Goal: Task Accomplishment & Management: Manage account settings

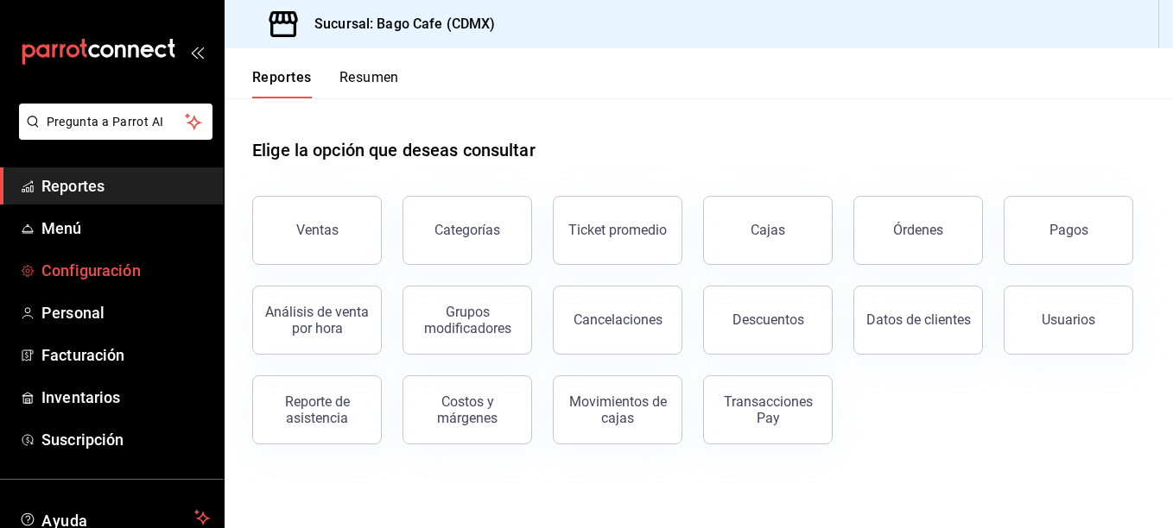
click at [93, 266] on span "Configuración" at bounding box center [125, 270] width 168 height 23
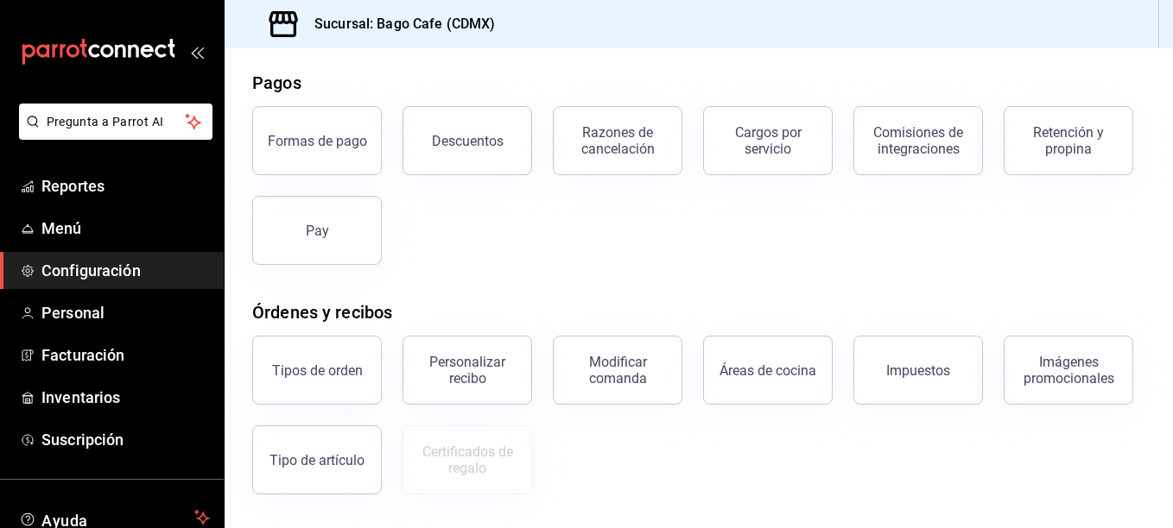
scroll to position [173, 0]
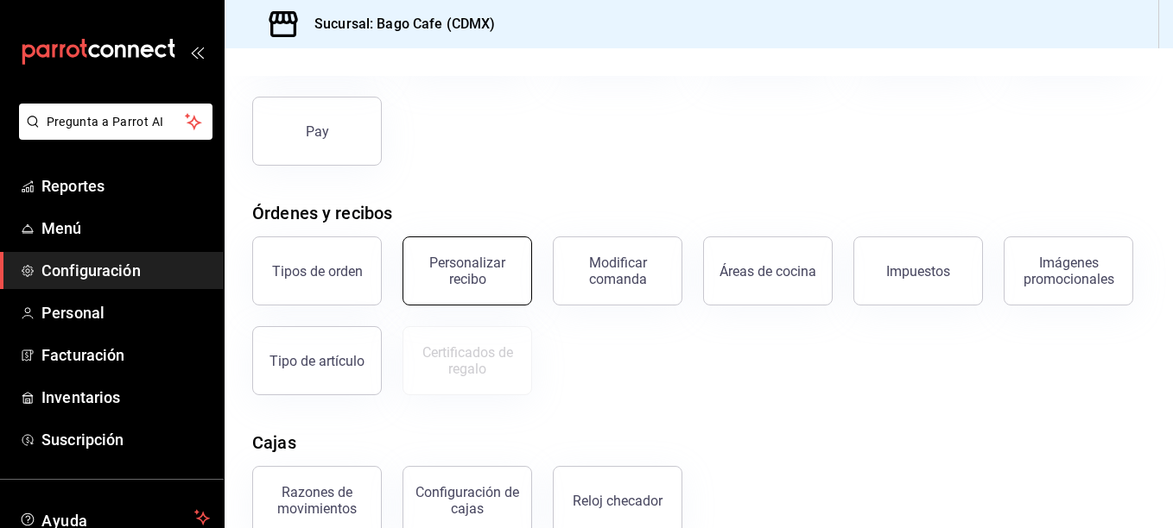
click at [463, 255] on button "Personalizar recibo" at bounding box center [467, 271] width 130 height 69
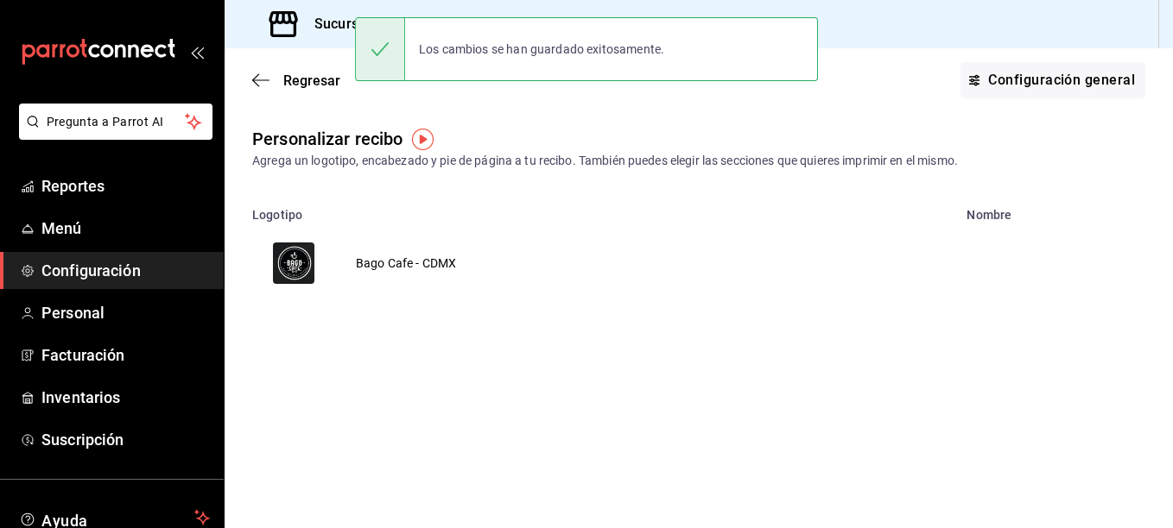
click at [414, 263] on td "Bago Cafe - CDMX" at bounding box center [406, 263] width 142 height 83
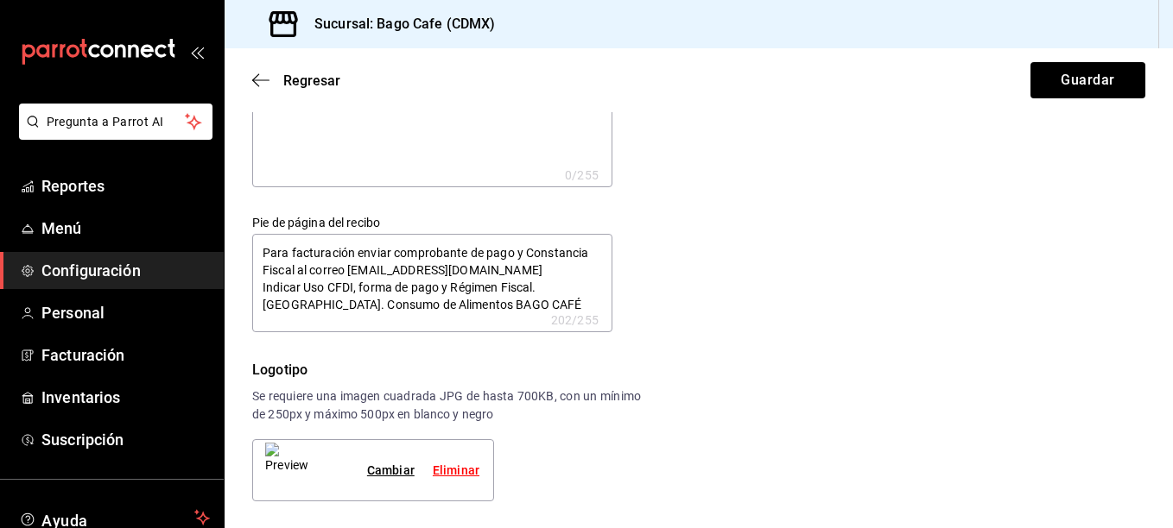
scroll to position [86, 0]
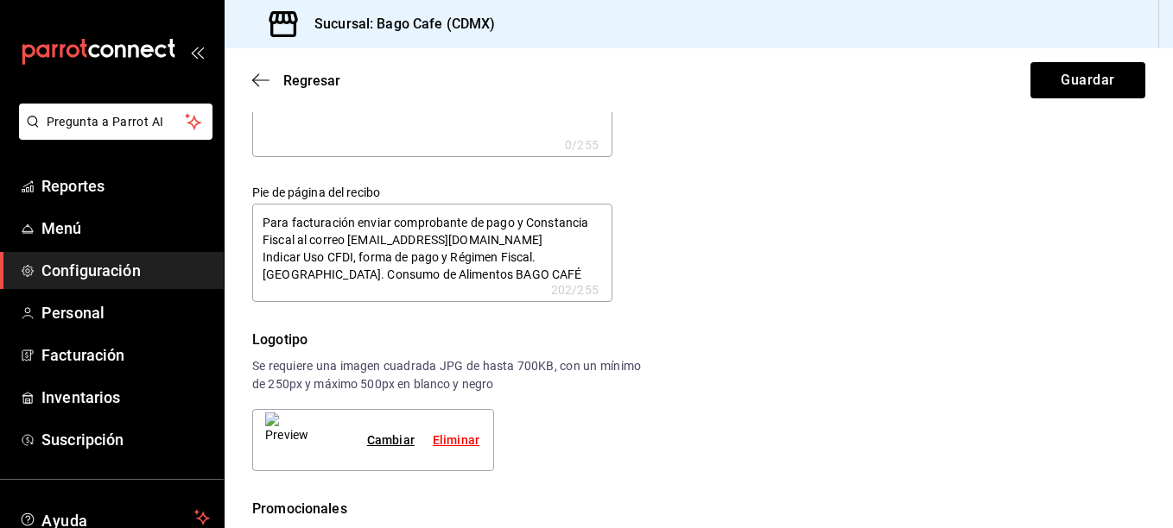
type textarea "x"
click at [547, 219] on textarea "Para facturación enviar comprobante de pago y Constancia Fiscal al correo [EMAI…" at bounding box center [432, 253] width 360 height 98
type textarea "Para facturación enviar comprobante de pago yConstancia Fiscal al correo [EMAIL…"
type textarea "x"
type textarea "Para facturación enviar comprobante de pago yeConstancia Fiscal al correo [EMAI…"
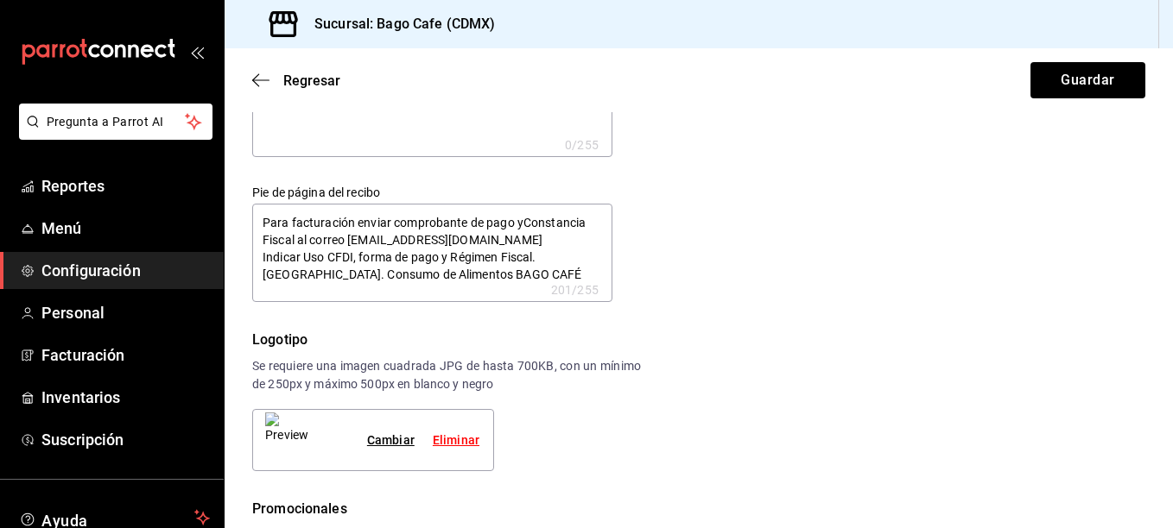
type textarea "x"
type textarea "Para facturación enviar comprobante de pago yConstancia Fiscal al correo [EMAIL…"
type textarea "x"
type textarea "Para facturación enviar comprobante de pago Constancia Fiscal al correo [EMAIL_…"
type textarea "x"
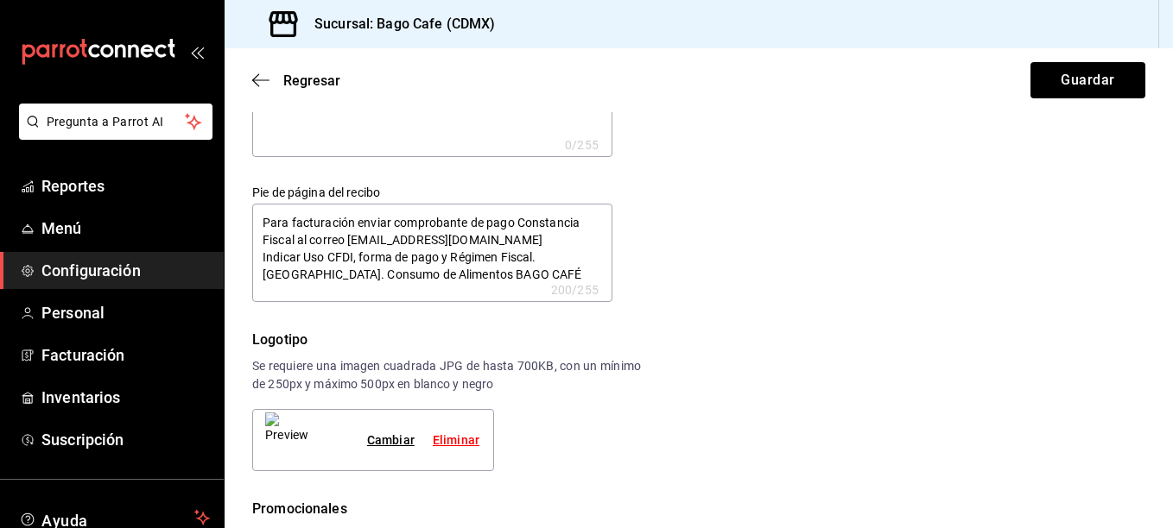
type textarea "Para facturación enviar comprobante de pago eConstancia Fiscal al correo [EMAIL…"
type textarea "x"
type textarea "Para facturación enviar comprobante de pago e Constancia Fiscal al correo [EMAI…"
type textarea "x"
type textarea "Para facturación enviar comprobante de pago e iConstancia Fiscal al correo [EMA…"
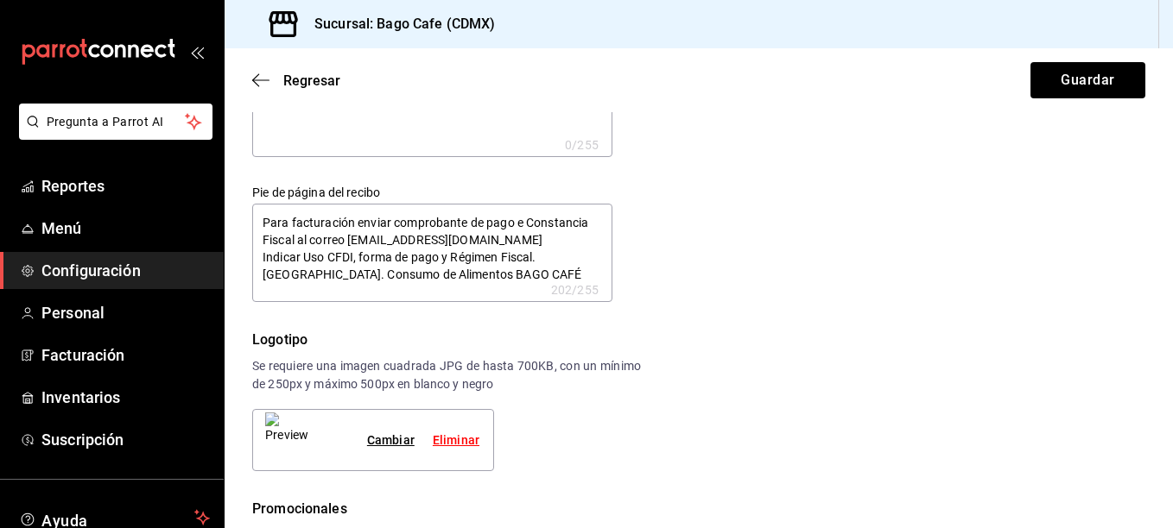
type textarea "x"
type textarea "Para facturación enviar comprobante de pago e inConstancia Fiscal al correo [EM…"
type textarea "x"
type textarea "Para facturación enviar comprobante de pago e infConstancia Fiscal al correo [E…"
type textarea "x"
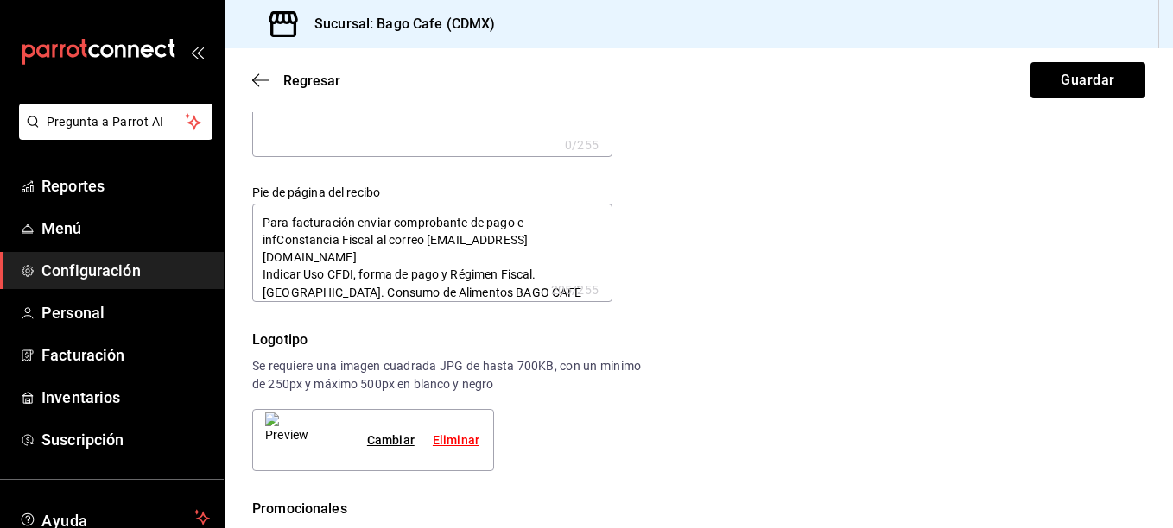
type textarea "Para facturación enviar comprobante de pago e infoConstancia Fiscal al correo […"
type textarea "x"
type textarea "Para facturación enviar comprobante de pago e infomConstancia Fiscal al correo …"
type textarea "x"
type textarea "Para facturación enviar comprobante de pago e infoConstancia Fiscal al correo […"
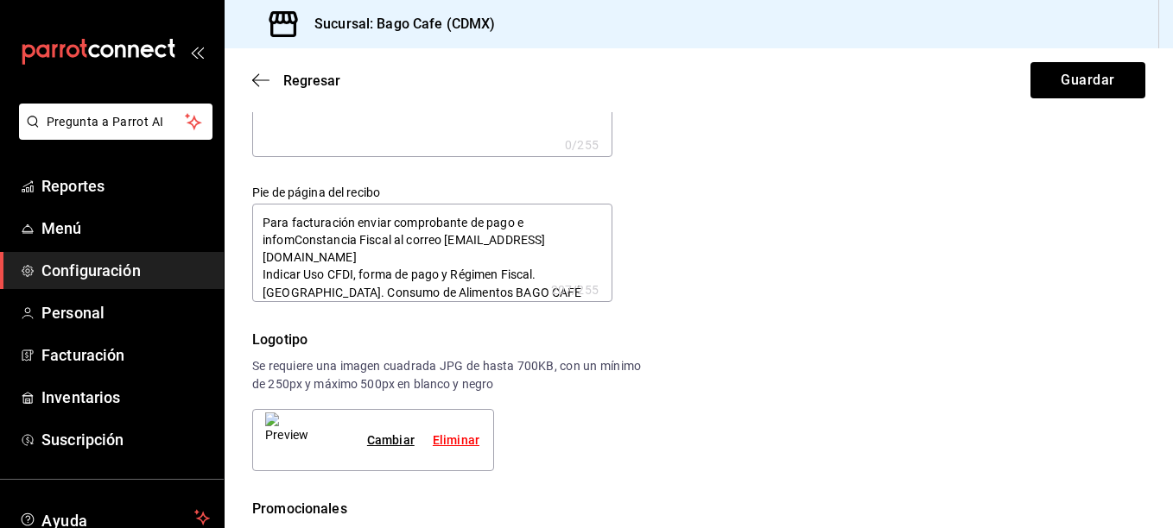
type textarea "x"
type textarea "Para facturación enviar comprobante de pago e inforConstancia Fiscal al correo …"
type textarea "x"
type textarea "Para facturación enviar comprobante de pago e informConstancia Fiscal al correo…"
type textarea "x"
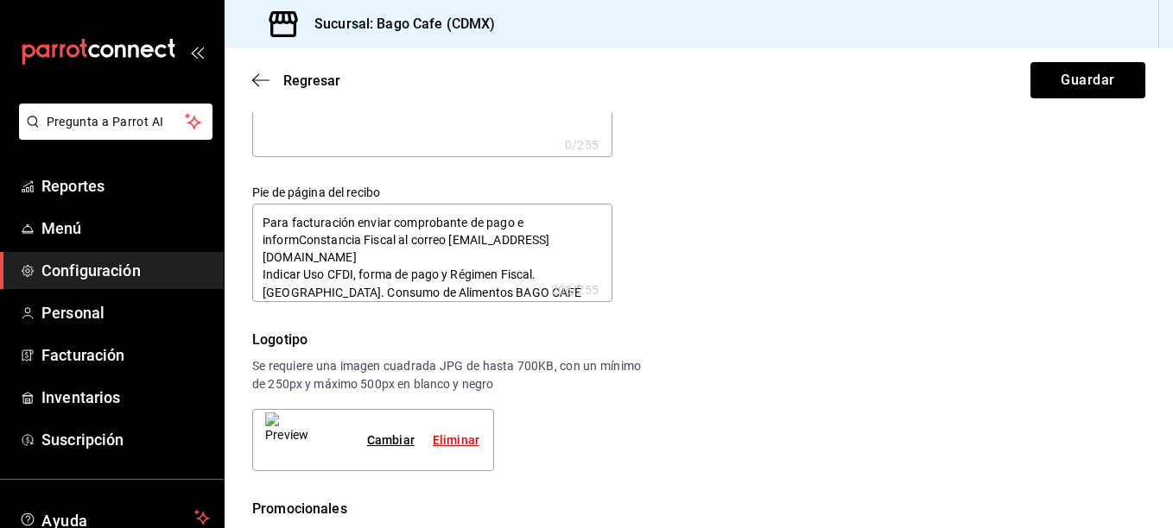
type textarea "Para facturación enviar comprobante de pago e informaConstancia Fiscal al corre…"
type textarea "x"
type textarea "Para facturación enviar comprobante de pago e informacConstancia Fiscal al corr…"
type textarea "x"
type textarea "Para facturación enviar comprobante de pago e informaciConstancia Fiscal al cor…"
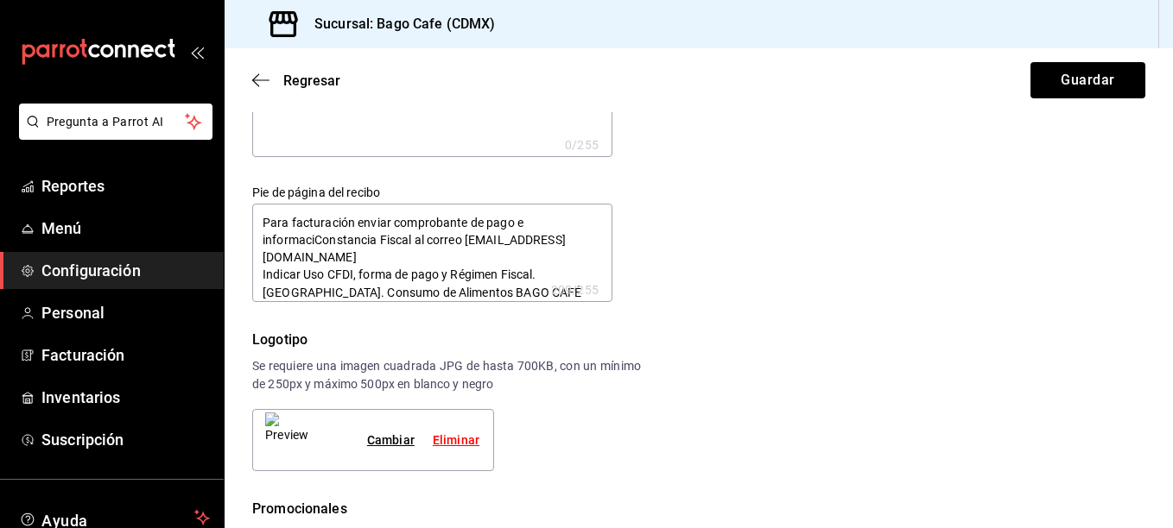
type textarea "x"
type textarea "Para facturación enviar comprobante de pago e informacióConstancia Fiscal al co…"
type textarea "x"
type textarea "Para facturación enviar comprobante de pago e informaciónConstancia Fiscal al c…"
type textarea "x"
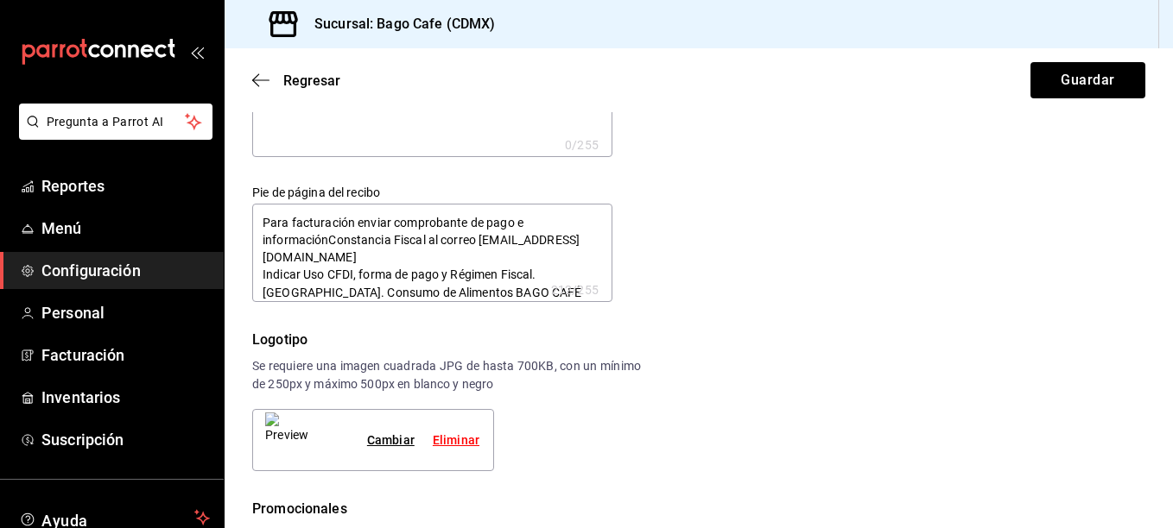
type textarea "Para facturación enviar comprobante de pago e información Constancia Fiscal al …"
type textarea "x"
type textarea "Para facturación enviar comprobante de pago e información fConstancia Fiscal al…"
type textarea "x"
type textarea "Para facturación enviar comprobante de pago e información fiConstancia Fiscal a…"
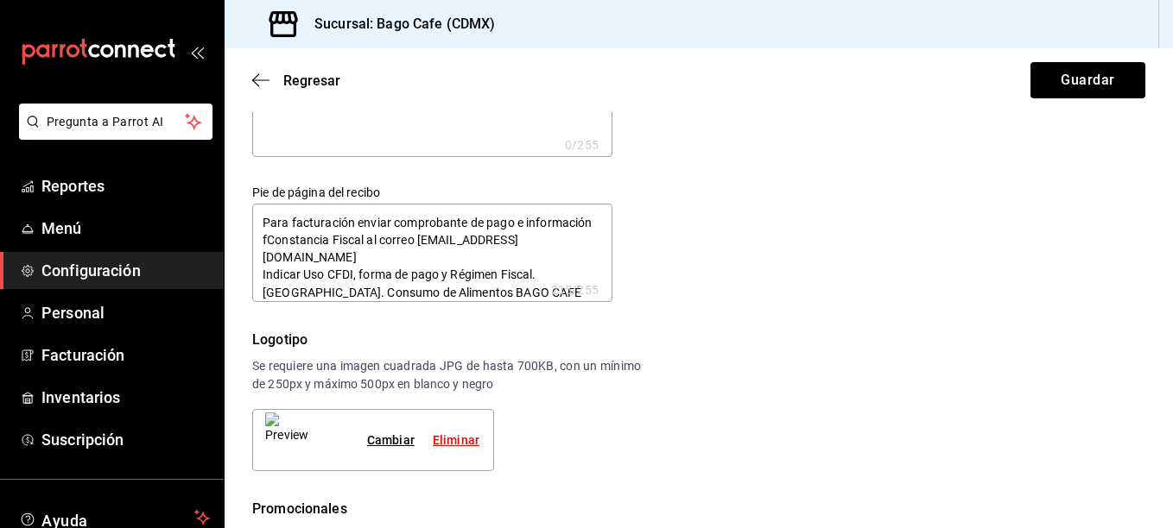
type textarea "x"
type textarea "Para facturación enviar comprobante de pago e información fiaConstancia Fiscal …"
type textarea "x"
type textarea "Para facturación enviar comprobante de pago e información fiacConstancia Fiscal…"
type textarea "x"
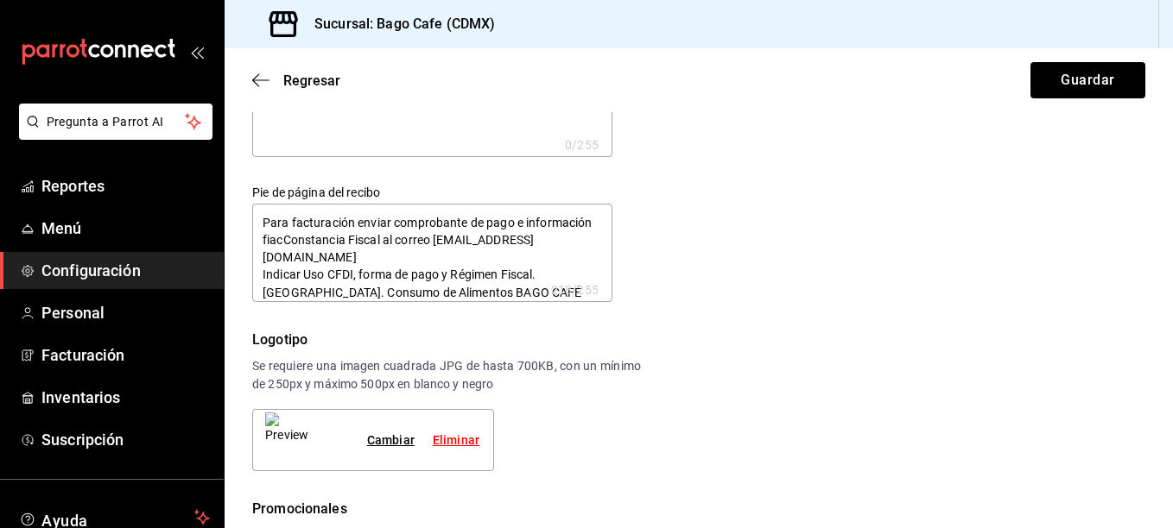
type textarea "Para facturación enviar comprobante de pago e información fiaConstancia Fiscal …"
type textarea "x"
type textarea "Para facturación enviar comprobante de pago e información fiConstancia Fiscal a…"
type textarea "x"
type textarea "Para facturación enviar comprobante de pago e información fisConstancia Fiscal …"
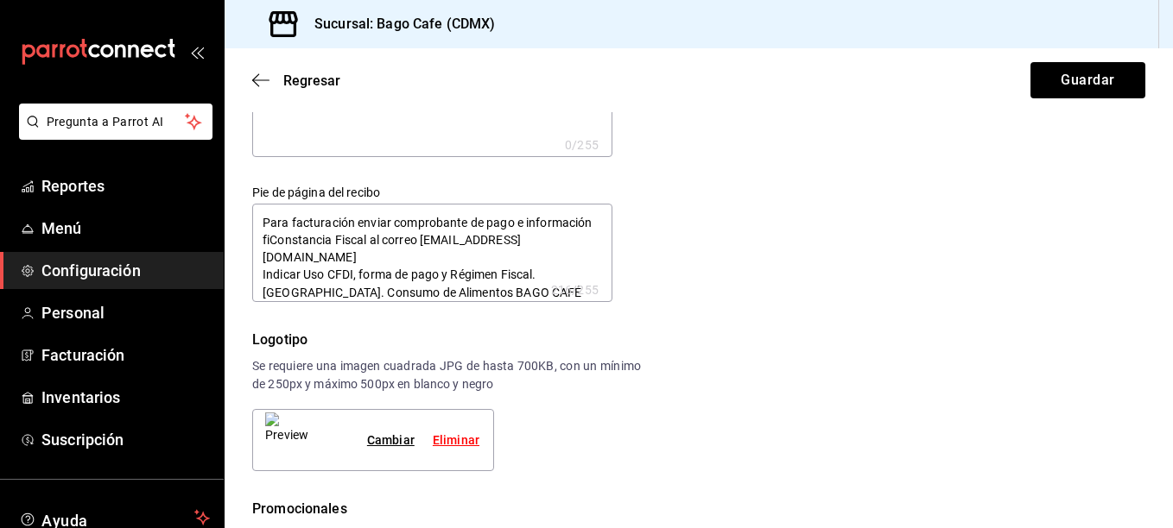
type textarea "x"
type textarea "Para facturación enviar comprobante de pago e información fiscConstancia Fiscal…"
type textarea "x"
type textarea "Para facturación enviar comprobante de pago e información fiscaConstancia Fisca…"
type textarea "x"
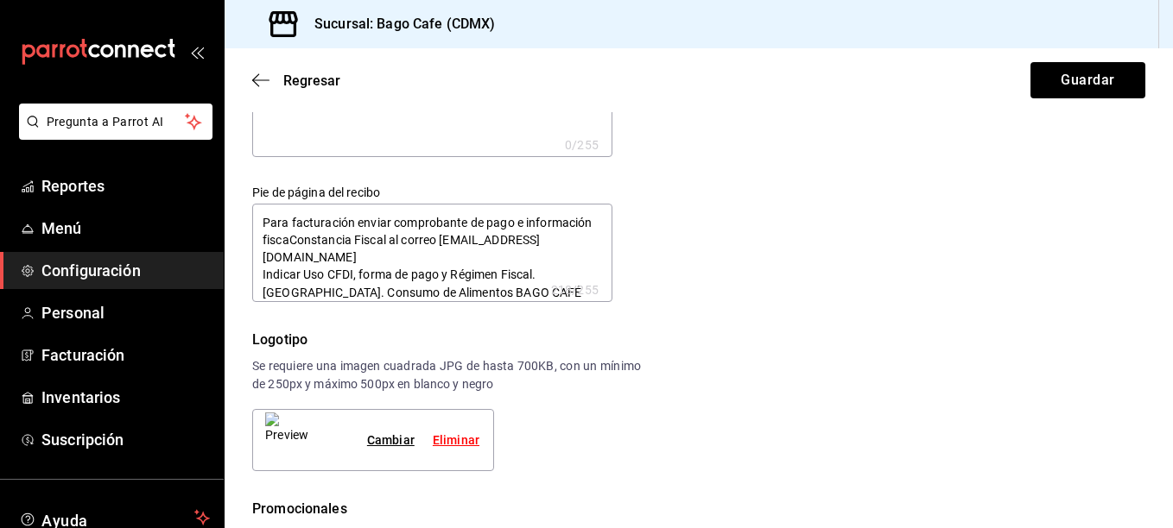
type textarea "Para facturación enviar comprobante de pago e información fiscalConstancia Fisc…"
type textarea "x"
drag, startPoint x: 458, startPoint y: 237, endPoint x: 364, endPoint y: 233, distance: 95.0
click at [364, 233] on textarea "Para facturación enviar comprobante de pago e información fiscalConstancia Fisc…" at bounding box center [432, 253] width 360 height 98
type textarea "Para facturación enviar comprobante de pago e información fiscal al correo [EMA…"
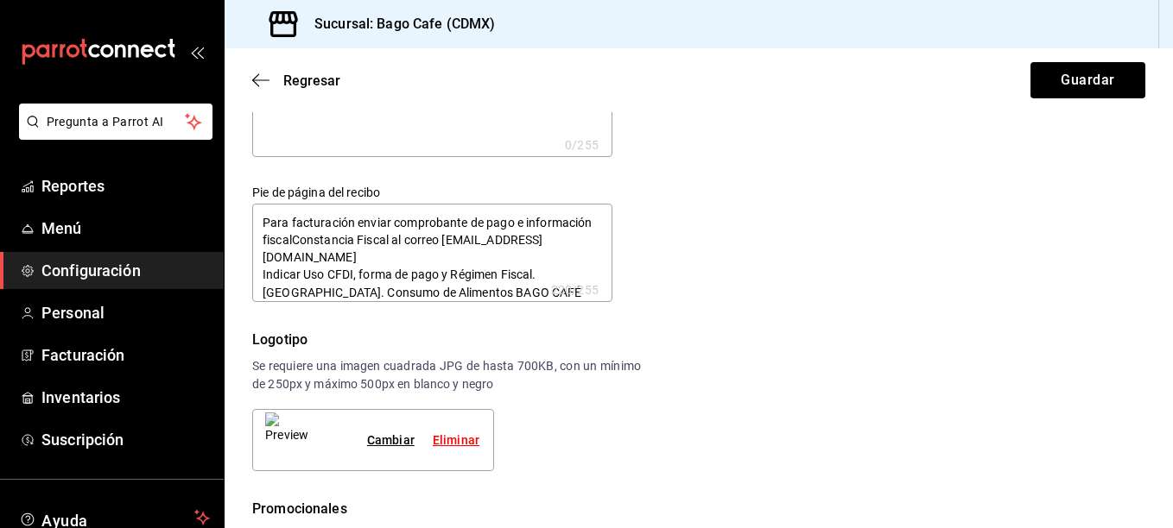
type textarea "x"
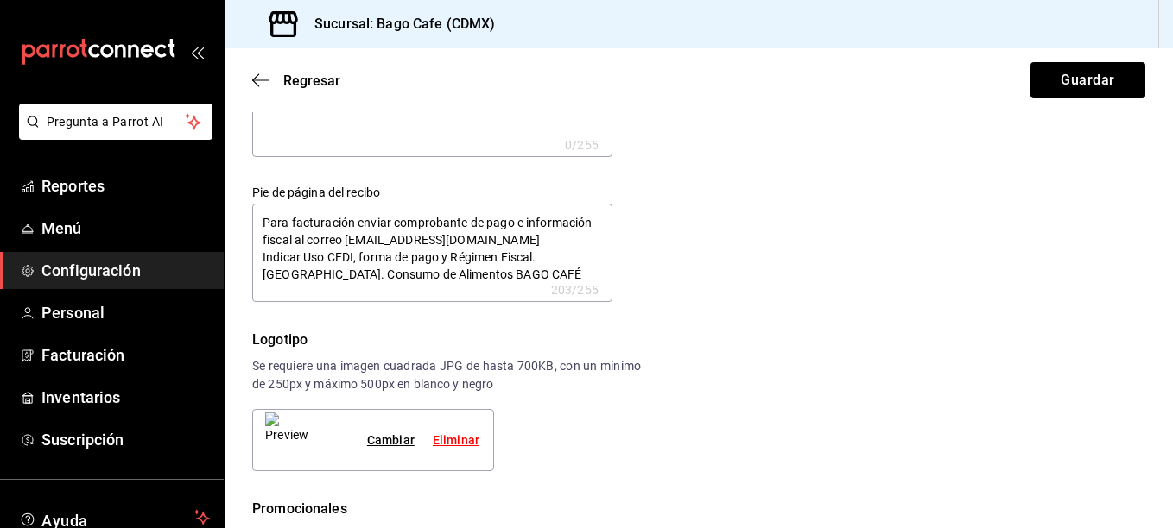
click at [425, 234] on textarea "Para facturación enviar comprobante de pago e información fiscal al correo [EMA…" at bounding box center [432, 253] width 360 height 98
type textarea "Para facturación enviar comprobante de pago e información fiscal al [EMAIL_ADDR…"
type textarea "x"
type textarea "Para facturación enviar comprobante de pago e información fiscal al correo [EMA…"
type textarea "x"
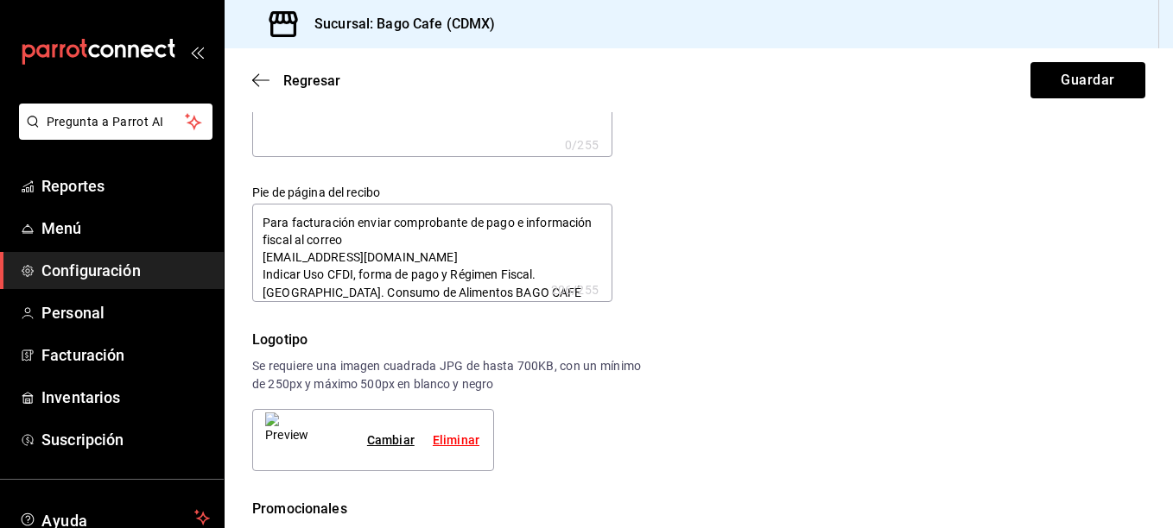
type textarea "Para facturación enviar comprobante de pago e información fiscal al correo [EMA…"
type textarea "x"
type textarea "Para facturación enviar comprobante de pago e información fiscal al correo [EMA…"
type textarea "x"
type textarea "Para facturación enviar comprobante de pago e información fiscal al correo [EMA…"
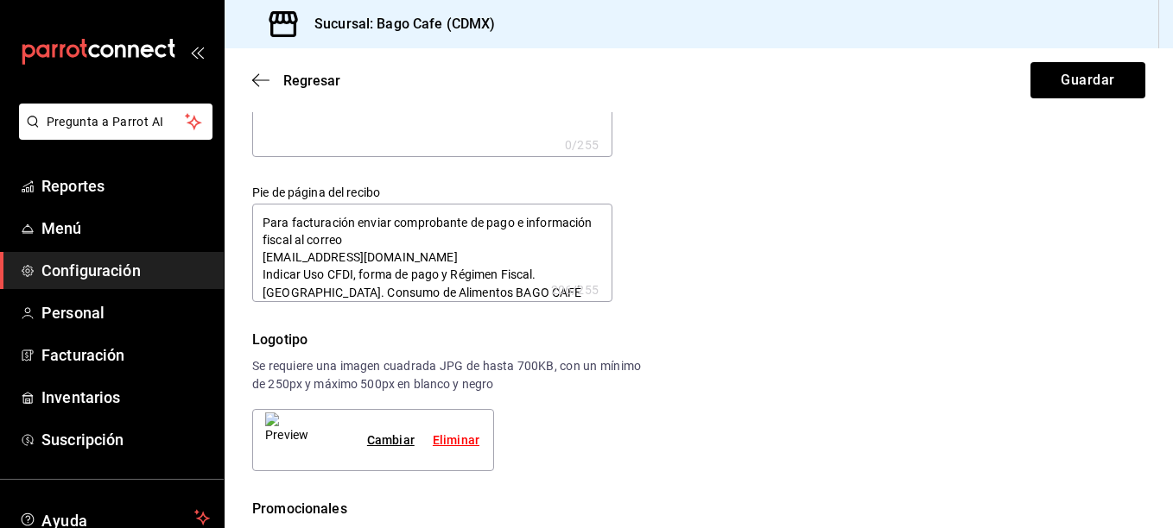
type textarea "x"
click at [425, 234] on textarea "Para facturación enviar comprobante de pago e información fiscal al correo [EMA…" at bounding box center [432, 253] width 360 height 98
type textarea "Para facturación enviar comprobante de pago e información fiscal al correo [EMA…"
type textarea "x"
type textarea "Para facturación enviar comprobante de pago e información fiscal al correo [EMA…"
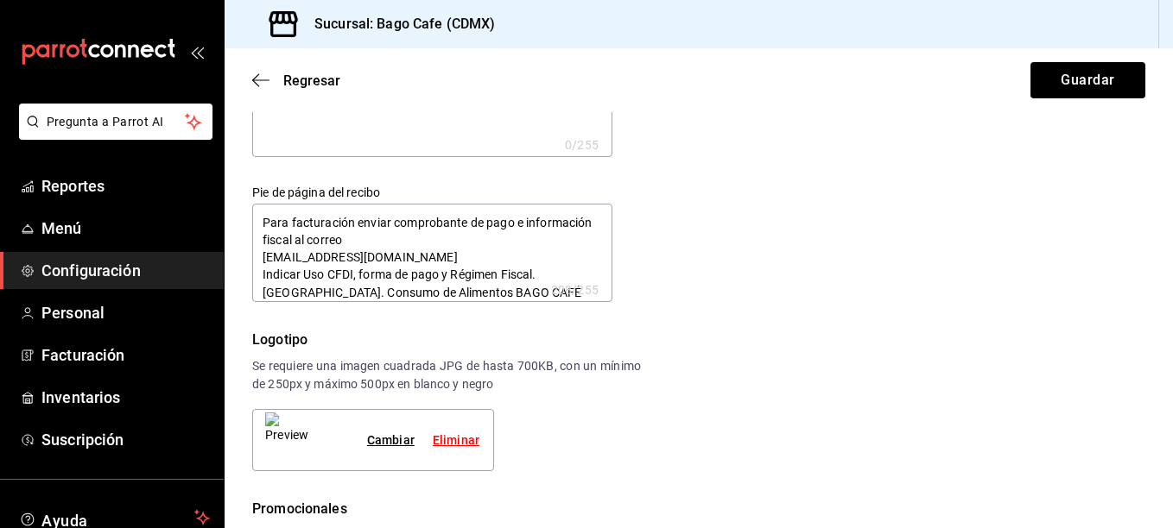
type textarea "x"
type textarea "Para facturación enviar comprobante de pago e información fiscal al correo [EMA…"
type textarea "x"
type textarea "Para facturación enviar comprobante de pago e información fiscal al correo [EMA…"
type textarea "x"
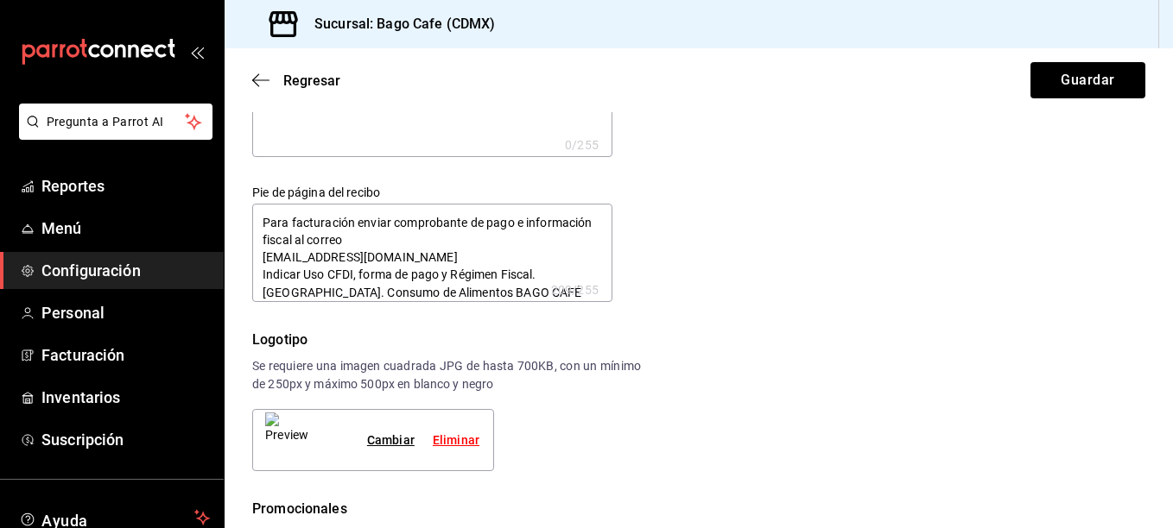
type textarea "Para facturación enviar comprobante de pago e información fiscal al correo [EMA…"
type textarea "x"
type textarea "Para facturación enviar comprobante de pago e información fiscal al correo [EMA…"
type textarea "x"
type textarea "Para facturación enviar comprobante de pago e información fiscal al correo [EMA…"
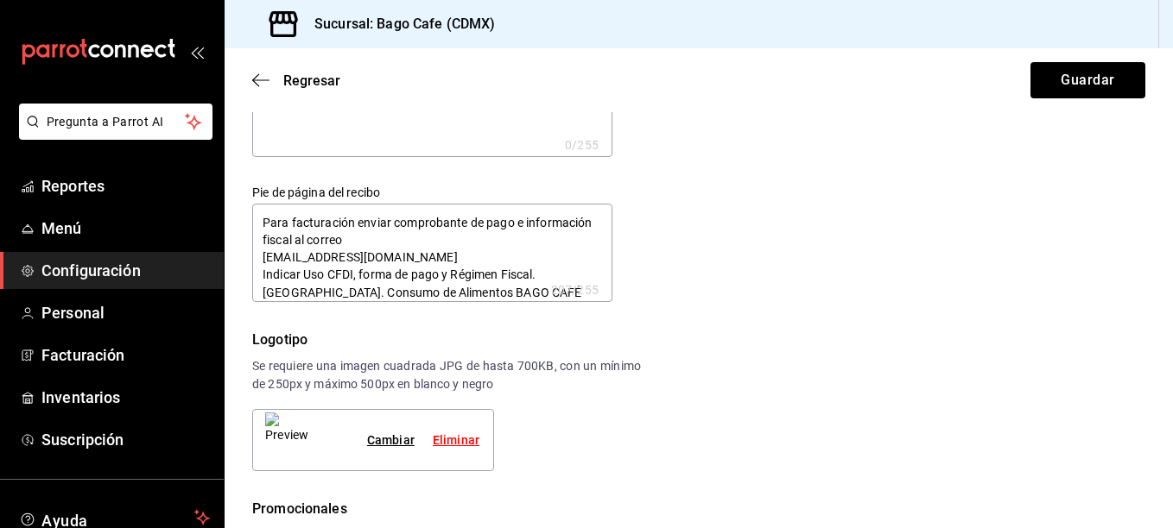
type textarea "x"
click at [258, 259] on textarea "Para facturación enviar comprobante de pago e información fiscal al correo [EMA…" at bounding box center [432, 253] width 360 height 98
type textarea "Para facturación enviar comprobante de pago e información fiscal al correo [EMA…"
type textarea "x"
click at [486, 270] on textarea "Para facturación enviar comprobante de pago e información fiscal al correo [EMA…" at bounding box center [432, 253] width 360 height 98
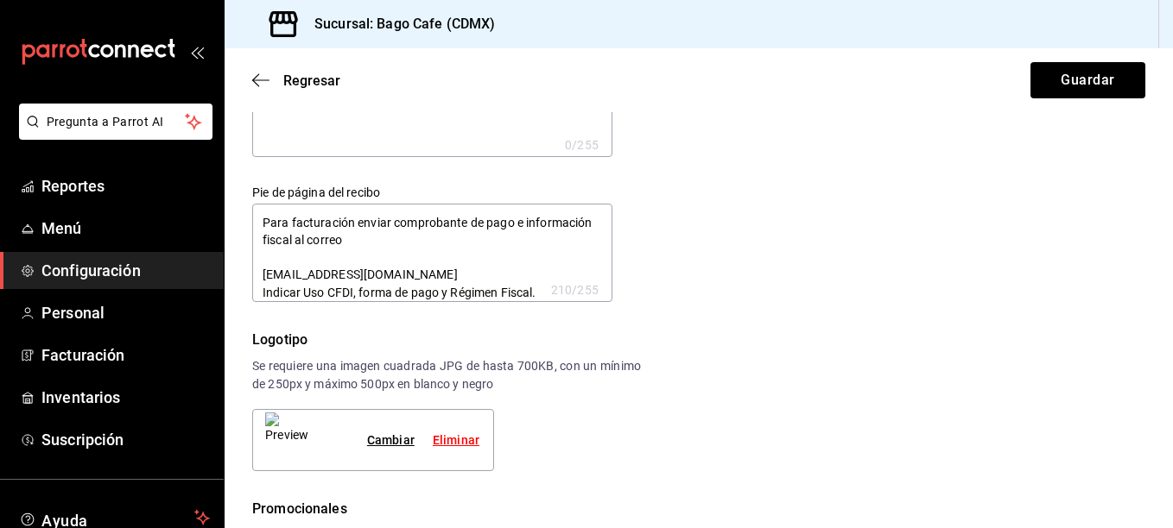
type textarea "Para facturación enviar comprobante de pago e información fiscal al correo [EMA…"
type textarea "x"
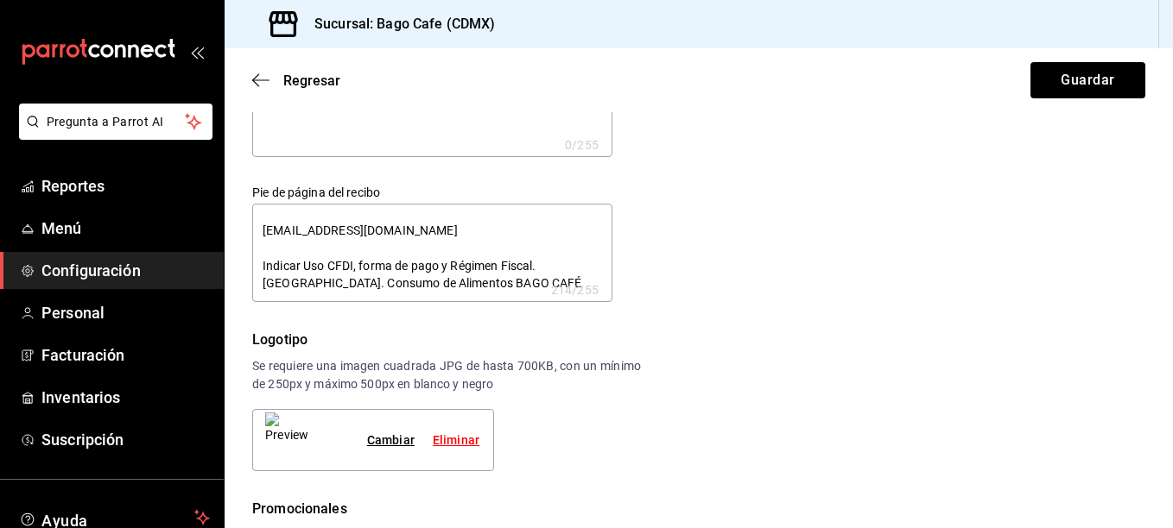
scroll to position [0, 0]
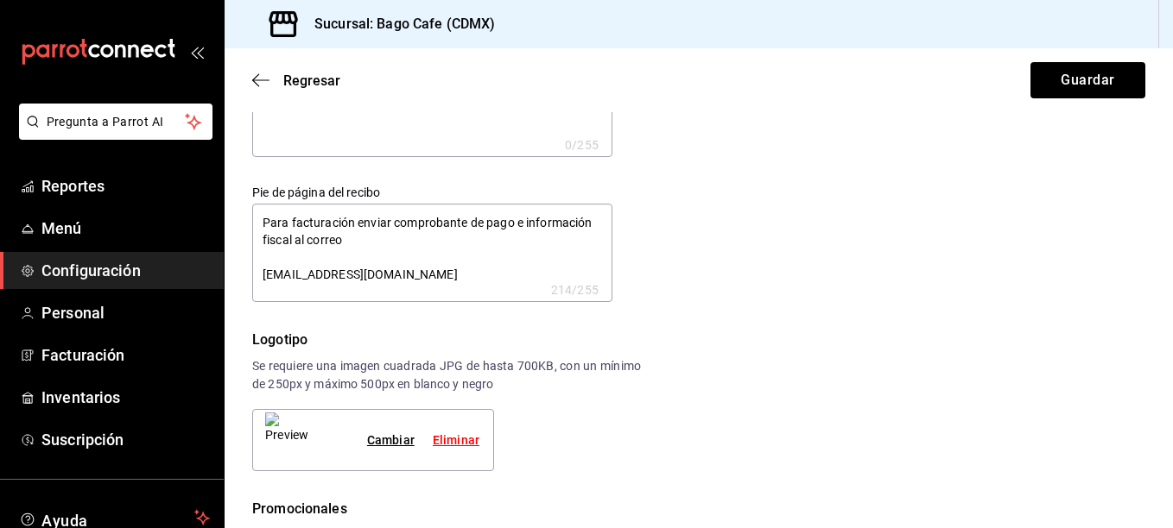
click at [410, 243] on textarea "Para facturación enviar comprobante de pago e información fiscal al correo [EMA…" at bounding box center [432, 253] width 360 height 98
type textarea "Para facturación enviar comprobante de pago e información fiscal al correo. [EM…"
type textarea "x"
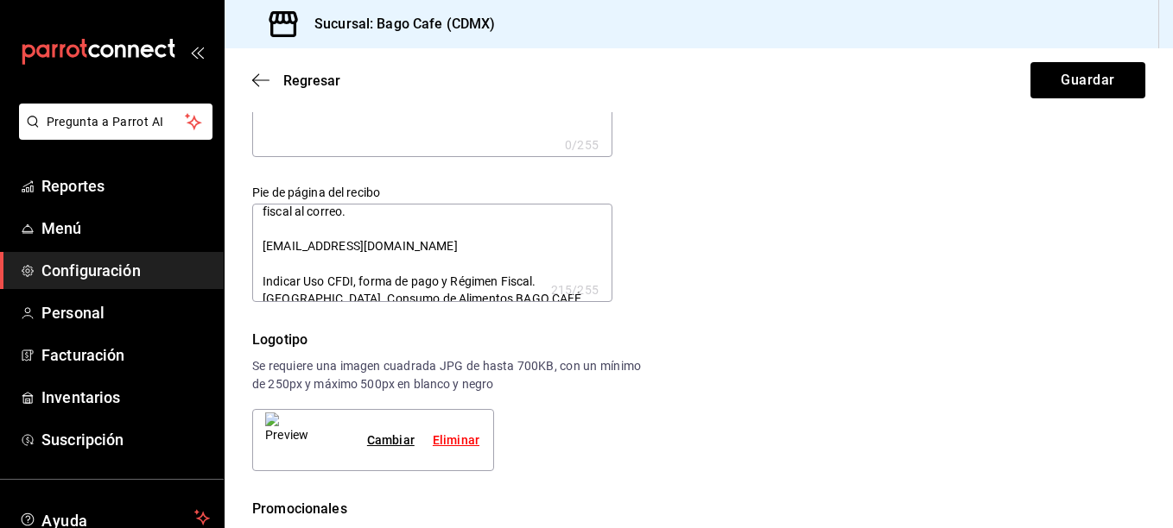
scroll to position [44, 0]
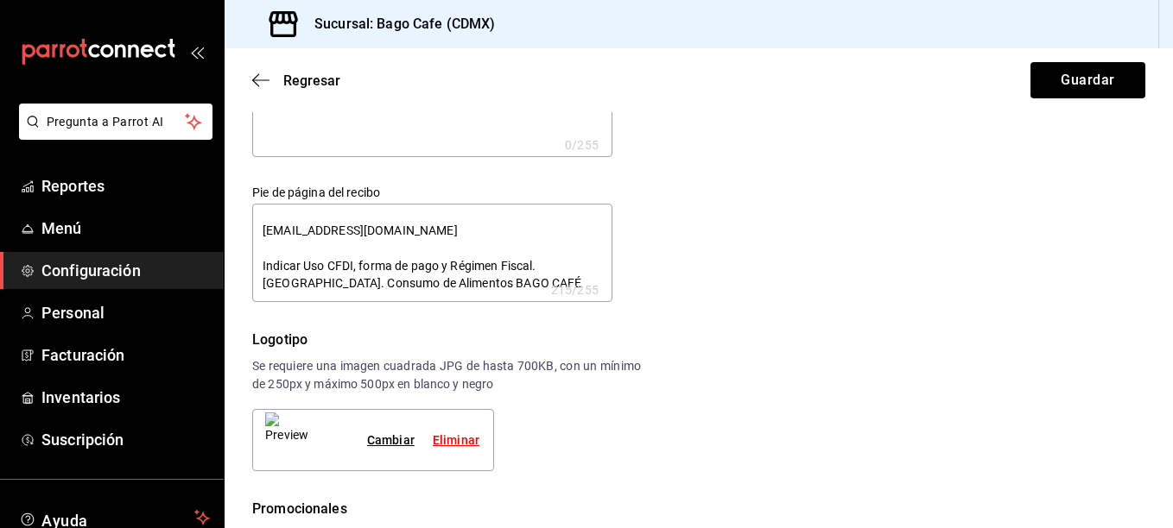
drag, startPoint x: 541, startPoint y: 261, endPoint x: 263, endPoint y: 269, distance: 278.1
click at [263, 269] on textarea "Para facturación enviar comprobante de pago e información fiscal al correo. [EM…" at bounding box center [432, 253] width 360 height 98
type textarea "Para facturación enviar comprobante de pago e información fiscal al correo. [EM…"
type textarea "x"
type textarea "Para facturación enviar comprobante de pago e información fiscal al correo. [EM…"
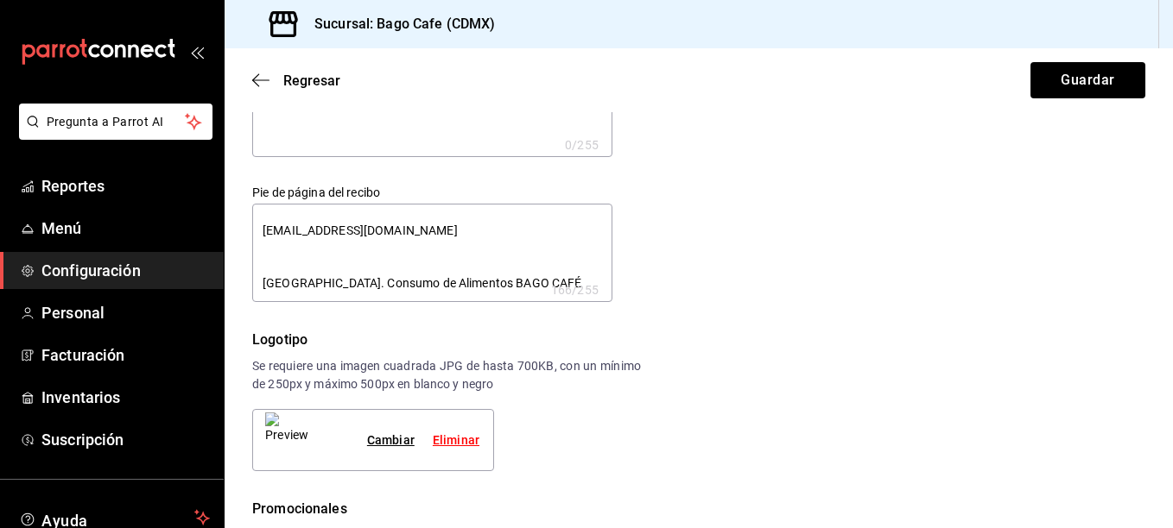
type textarea "x"
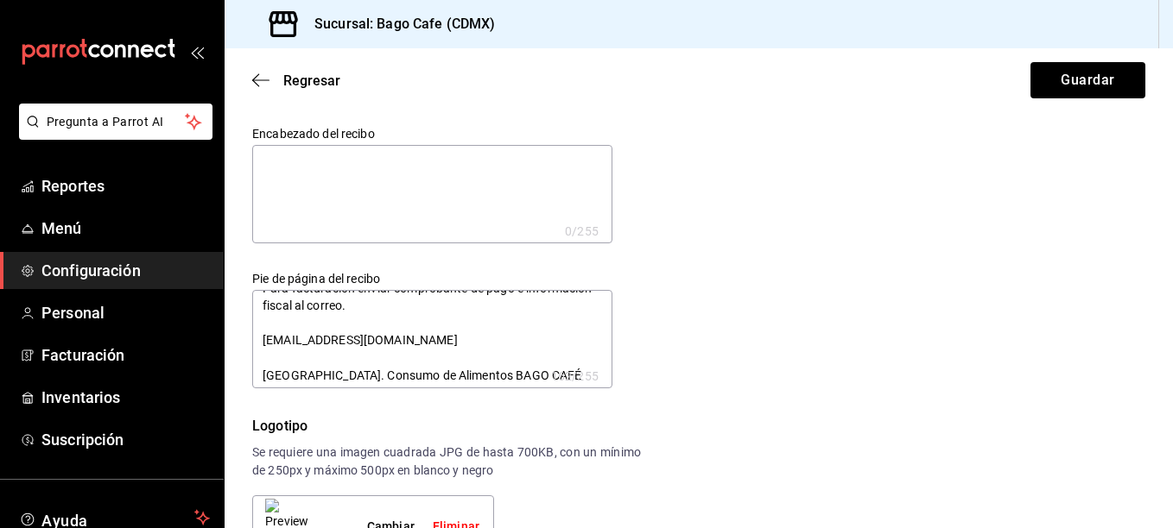
scroll to position [27, 0]
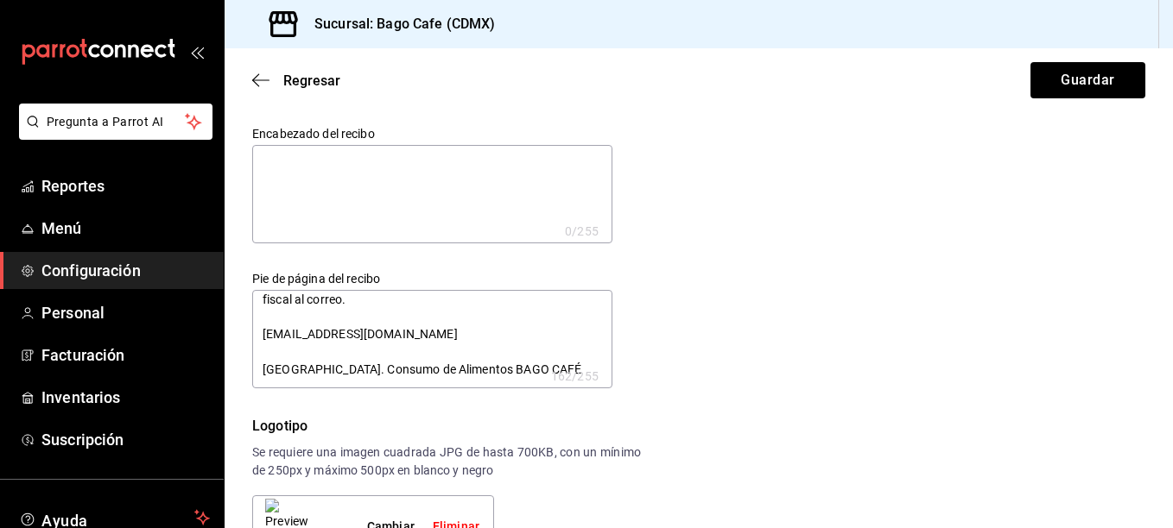
type textarea "Para facturación enviar comprobante de pago e información fiscal al correo. [EM…"
type textarea "x"
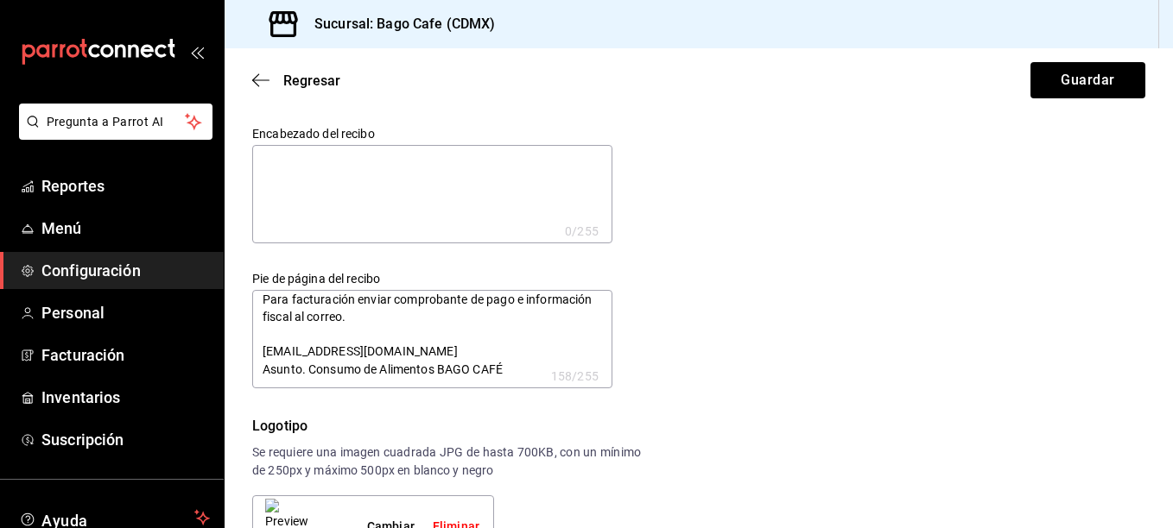
scroll to position [9, 0]
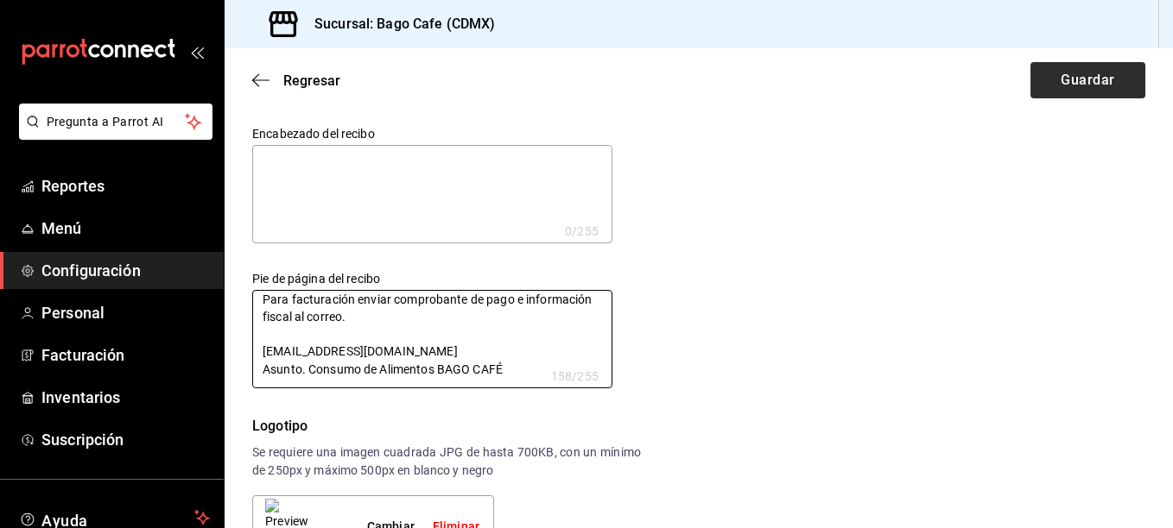
type textarea "Para facturación enviar comprobante de pago e información fiscal al correo. [EM…"
click at [1077, 83] on button "Guardar" at bounding box center [1087, 80] width 115 height 36
type textarea "x"
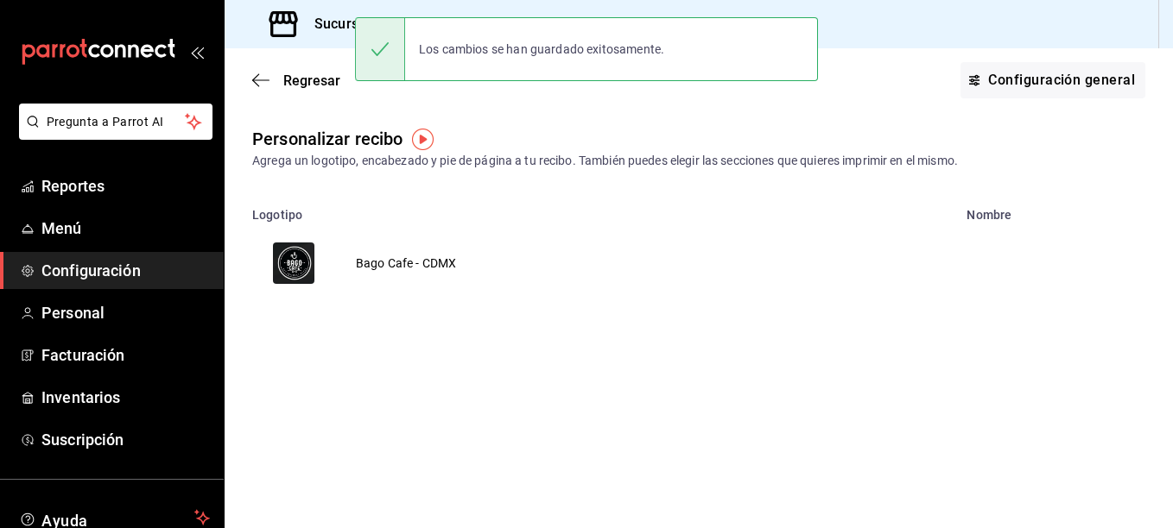
click at [438, 262] on td "Bago Cafe - CDMX" at bounding box center [406, 263] width 142 height 83
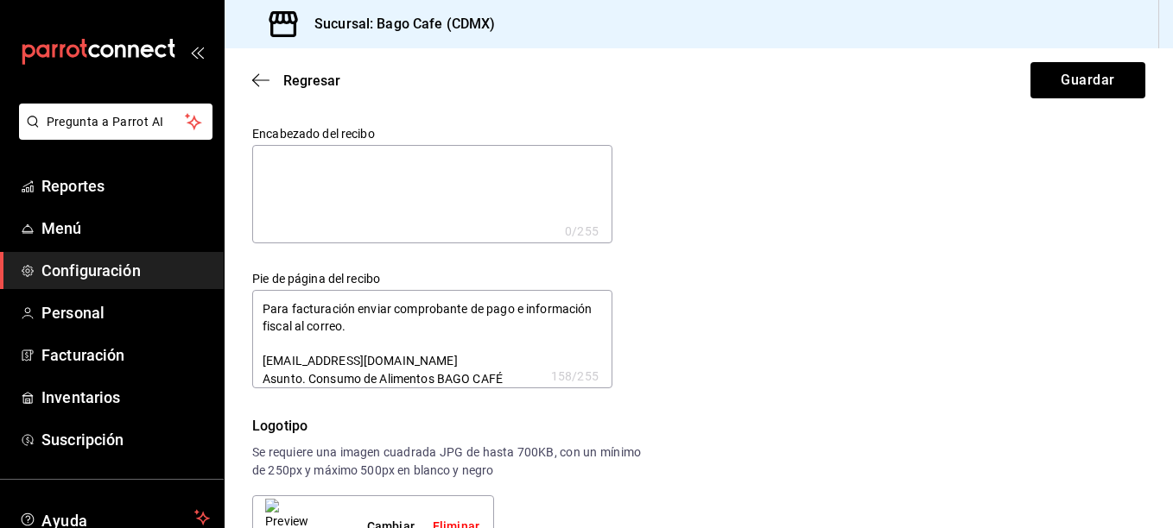
type textarea "x"
click at [258, 81] on icon "button" at bounding box center [260, 81] width 17 height 16
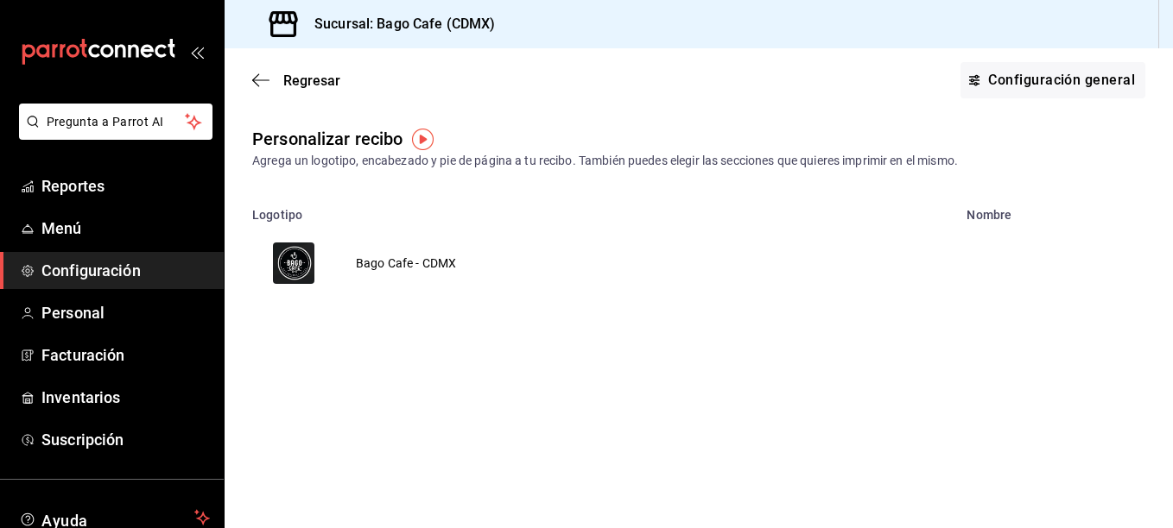
click at [417, 261] on td "Bago Cafe - CDMX" at bounding box center [406, 263] width 142 height 83
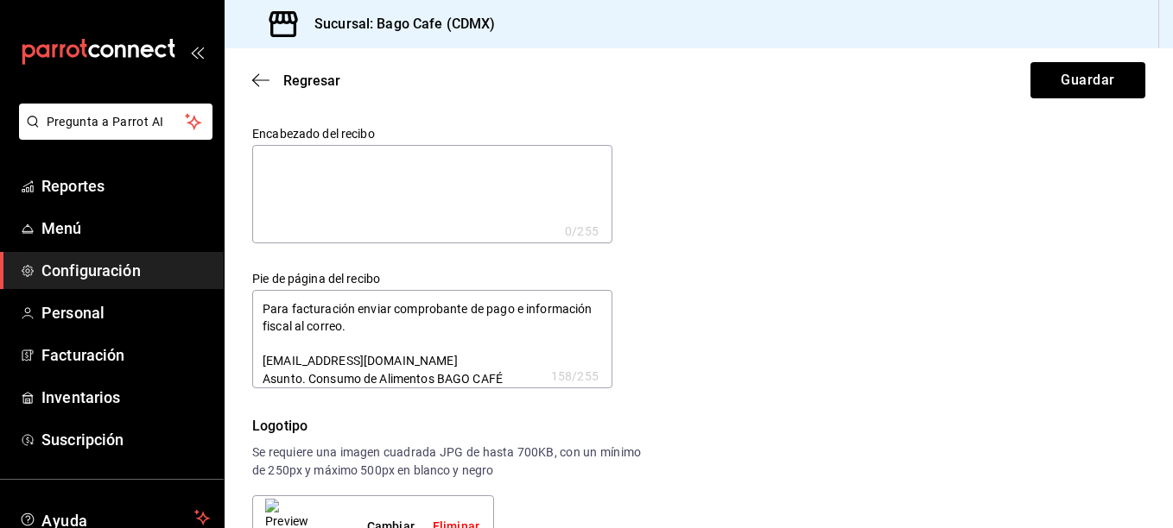
click at [462, 306] on textarea "Para facturación enviar comprobante de pago e información fiscal al correo. [EM…" at bounding box center [432, 339] width 360 height 98
click at [467, 304] on textarea "Para facturación enviar comprobante de pago e información fiscal al correo. [EM…" at bounding box center [432, 339] width 360 height 98
type textarea "x"
click at [259, 84] on icon "button" at bounding box center [260, 81] width 17 height 16
